Goal: Task Accomplishment & Management: Manage account settings

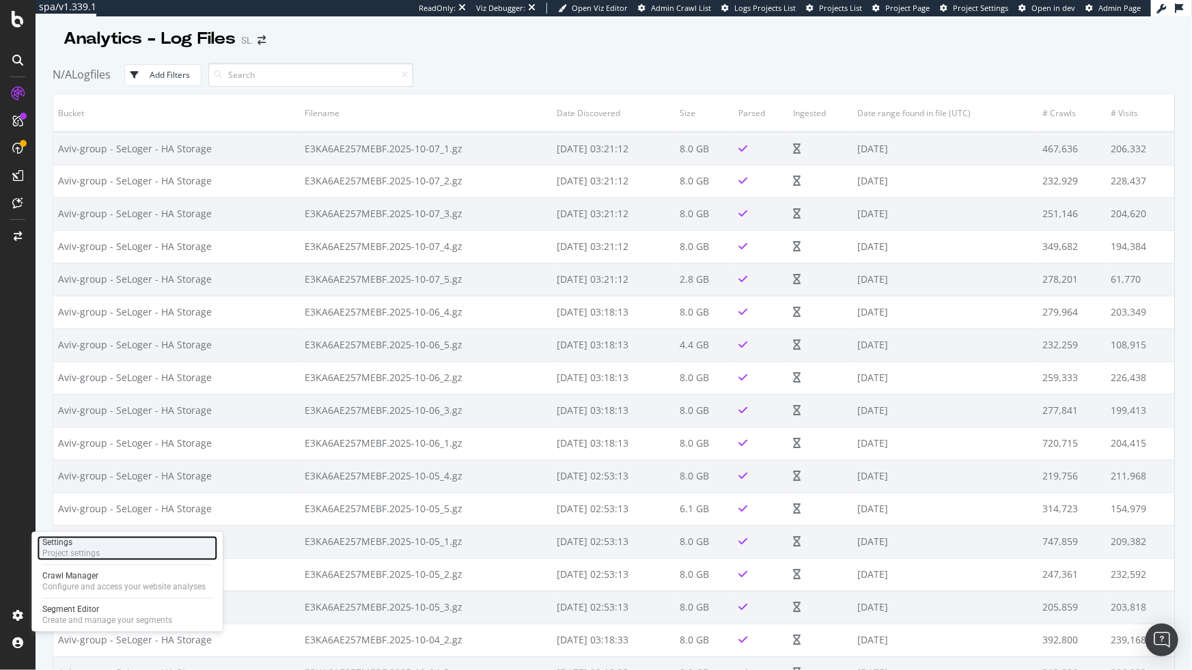
click at [66, 554] on div "Project settings" at bounding box center [70, 554] width 57 height 11
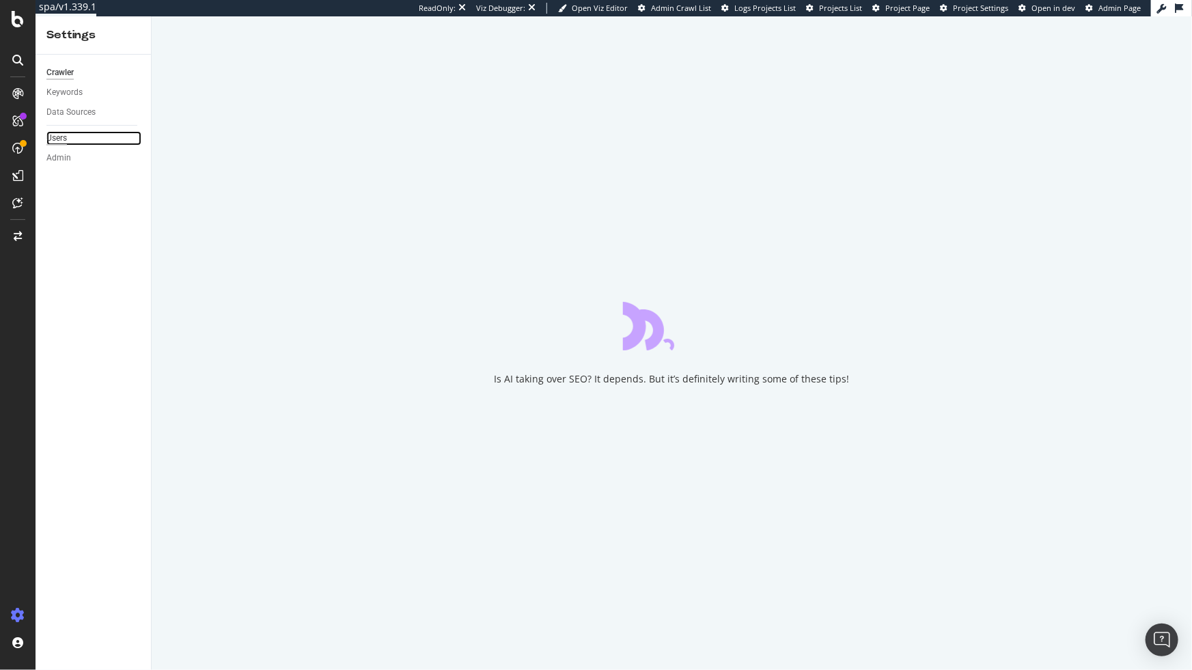
click at [67, 142] on div "Users" at bounding box center [56, 138] width 20 height 14
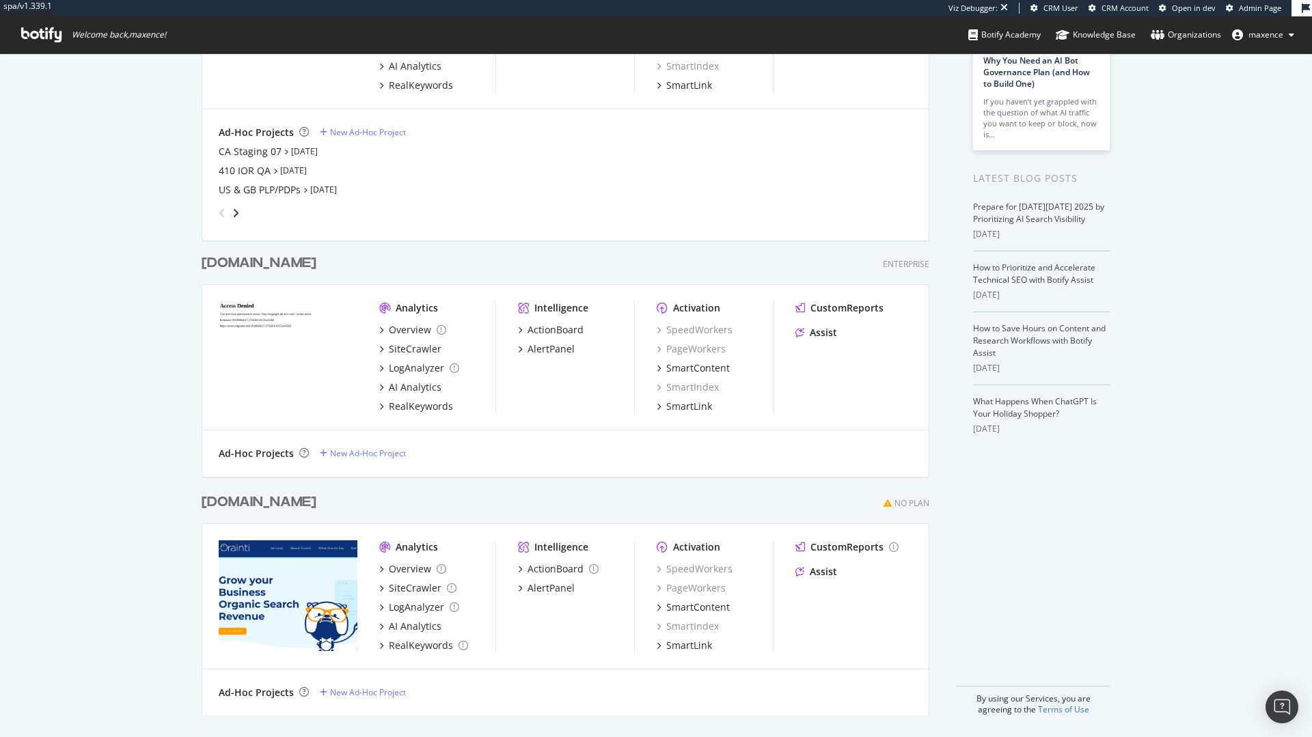
scroll to position [105, 0]
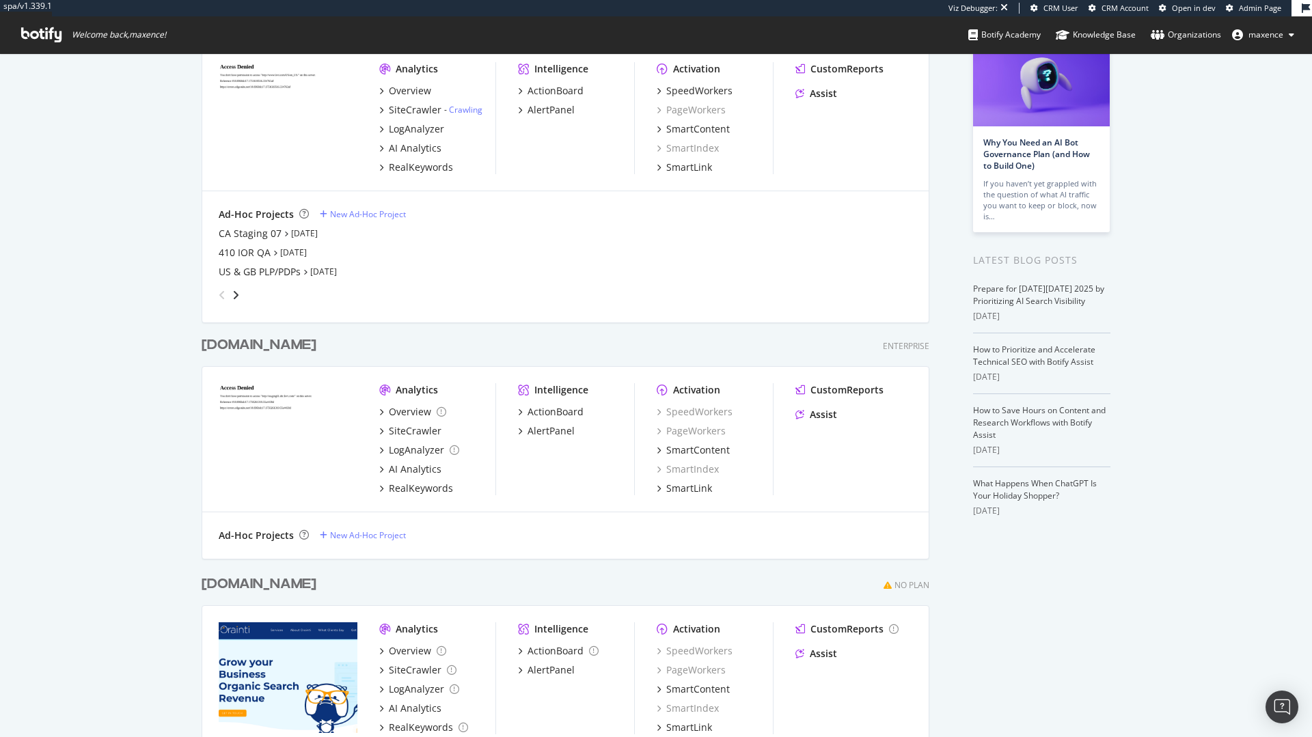
click at [268, 588] on div "orainti.com" at bounding box center [259, 585] width 115 height 20
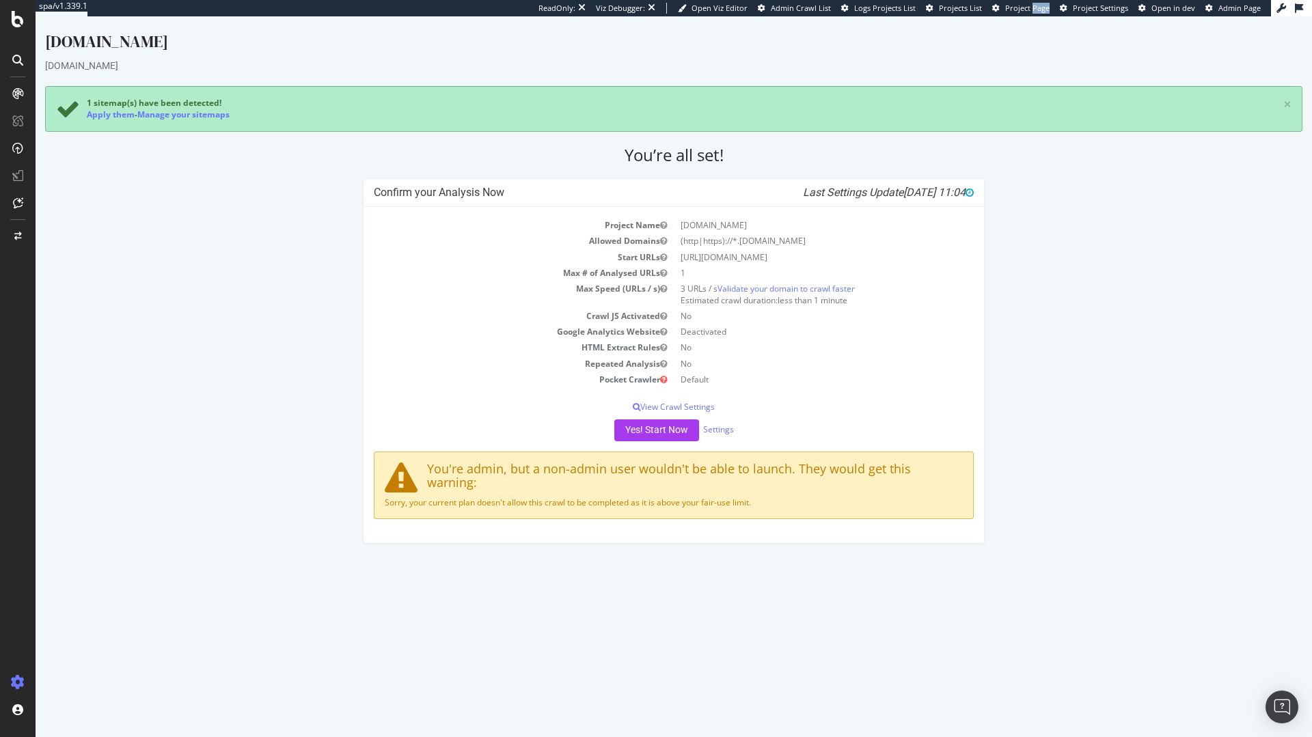
click at [1036, 12] on div "ReadOnly: Viz Debugger: Open Viz Editor Admin Crawl List Logs Projects List Pro…" at bounding box center [904, 8] width 732 height 16
click at [1031, 11] on span "Project Page" at bounding box center [1027, 8] width 44 height 10
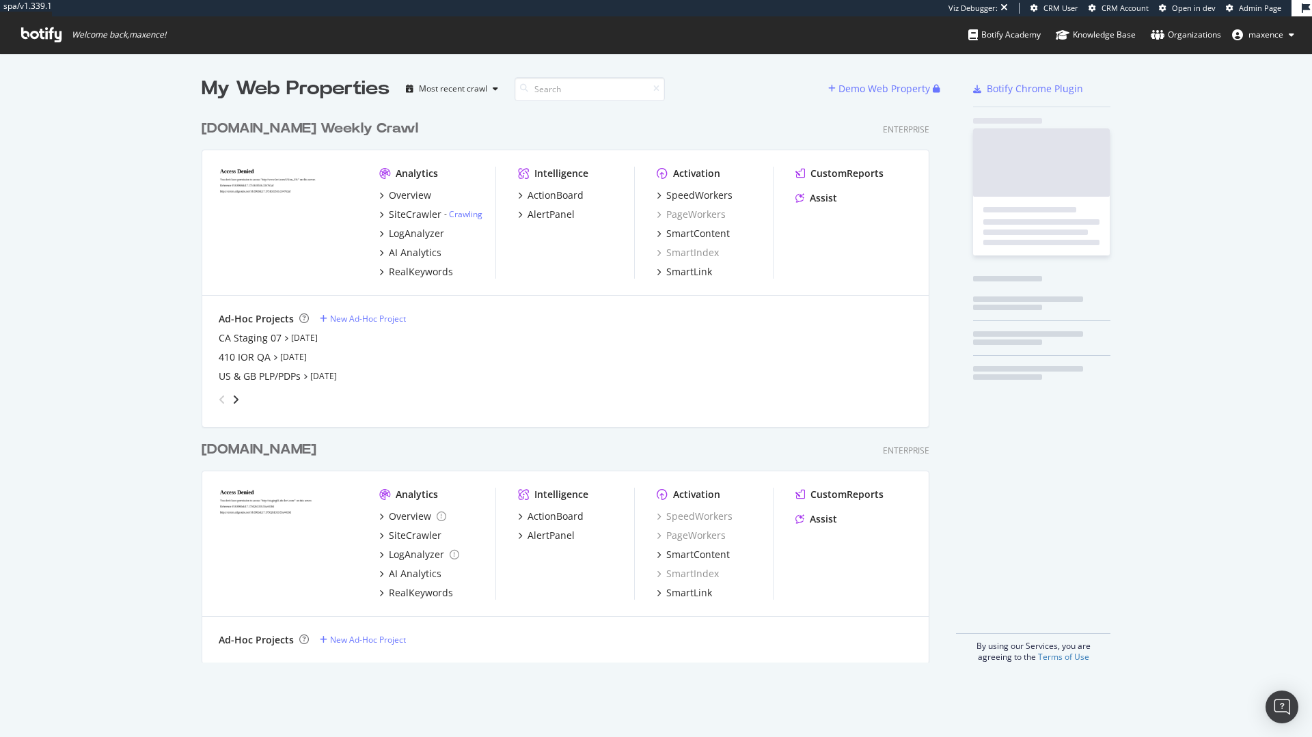
scroll to position [550, 728]
